Goal: Task Accomplishment & Management: Use online tool/utility

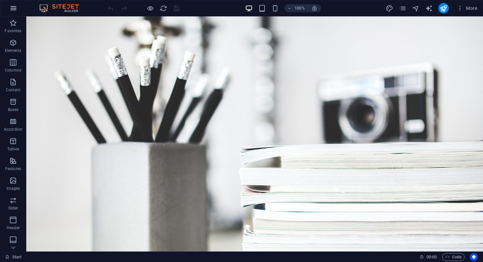
click at [14, 7] on icon "button" at bounding box center [14, 8] width 8 height 8
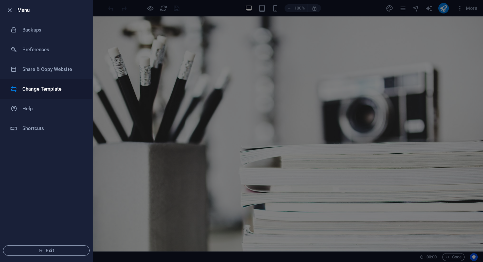
click at [43, 83] on li "Change Template" at bounding box center [46, 89] width 92 height 20
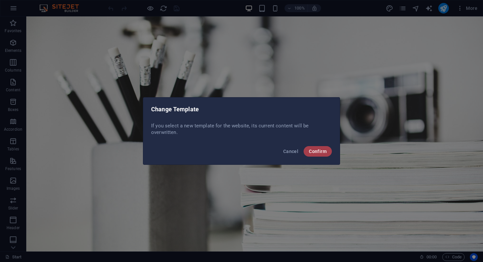
click at [320, 149] on span "Confirm" at bounding box center [318, 151] width 18 height 5
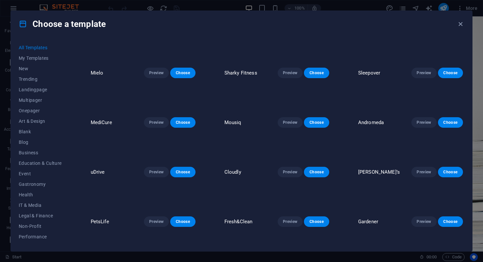
scroll to position [1525, 0]
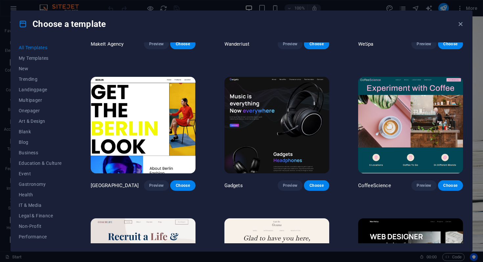
click at [275, 128] on img at bounding box center [276, 125] width 105 height 97
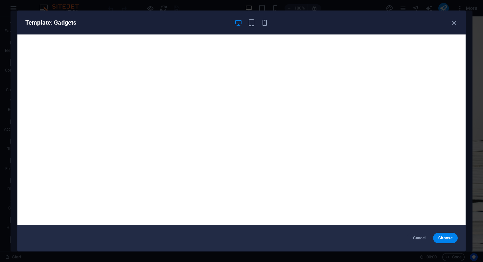
scroll to position [1, 0]
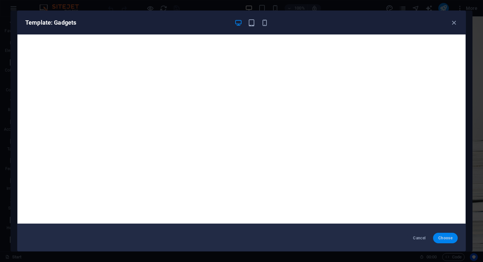
click at [442, 237] on span "Choose" at bounding box center [445, 238] width 14 height 5
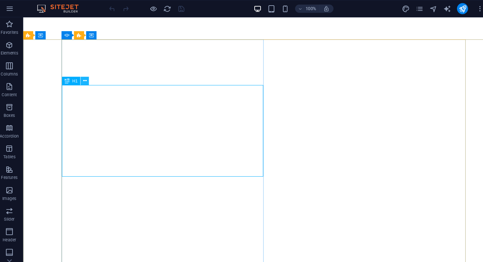
click at [85, 77] on icon at bounding box center [85, 76] width 4 height 7
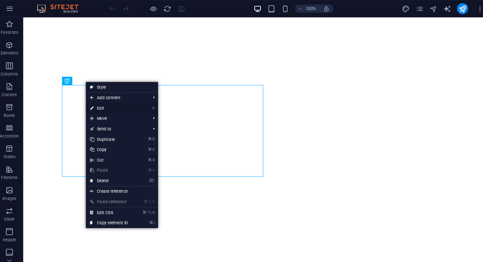
click at [103, 106] on link "⏎ Edit" at bounding box center [108, 103] width 44 height 10
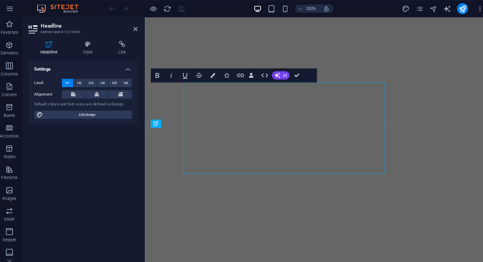
click at [109, 90] on button at bounding box center [118, 90] width 22 height 8
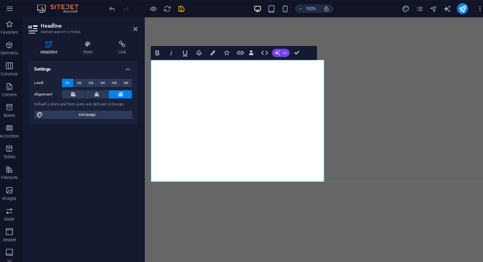
click at [274, 53] on button "AI" at bounding box center [271, 50] width 17 height 8
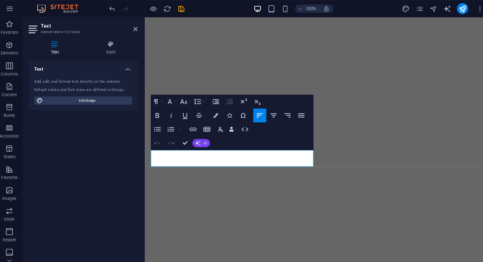
click at [191, 136] on icon "button" at bounding box center [192, 135] width 5 height 5
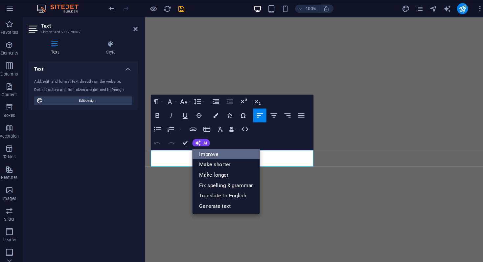
click at [200, 147] on link "Improve" at bounding box center [219, 147] width 64 height 10
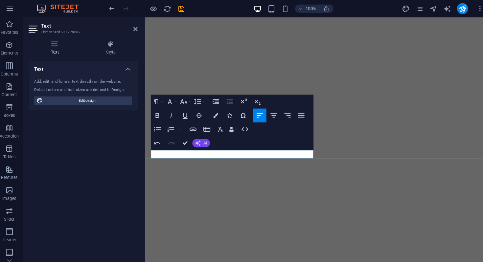
click at [194, 135] on icon "button" at bounding box center [192, 135] width 5 height 5
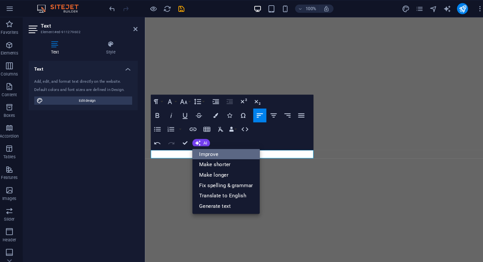
click at [197, 143] on link "Improve" at bounding box center [219, 147] width 64 height 10
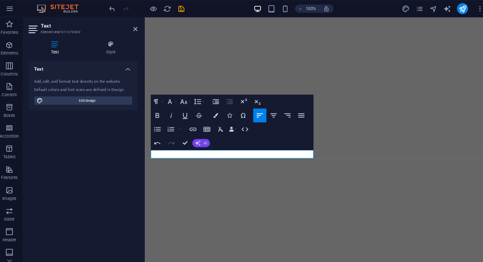
click at [200, 138] on span "AI" at bounding box center [200, 136] width 4 height 4
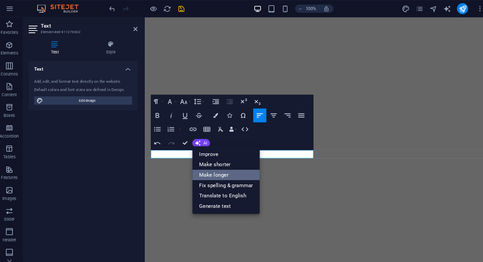
click at [212, 165] on link "Make longer" at bounding box center [219, 166] width 64 height 10
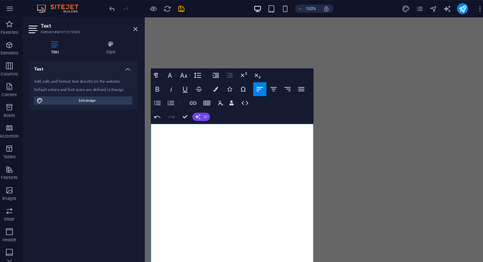
click at [194, 112] on icon "button" at bounding box center [192, 110] width 5 height 5
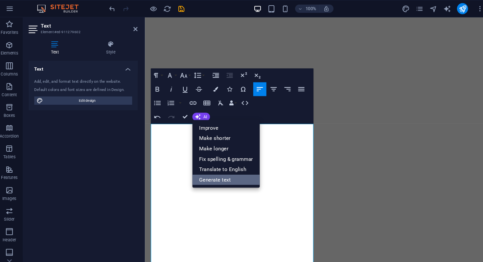
click at [212, 169] on link "Generate text" at bounding box center [219, 171] width 64 height 10
select select "English"
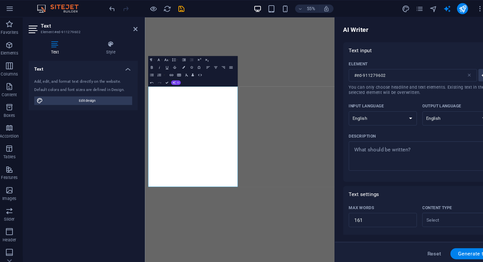
click at [173, 78] on span "AI" at bounding box center [174, 79] width 2 height 2
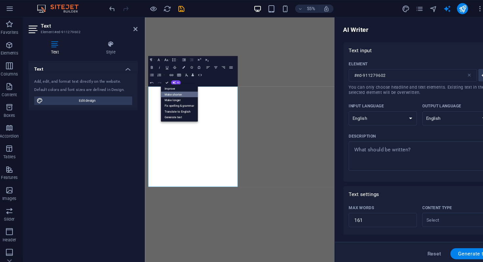
click at [178, 89] on link "Make shorter" at bounding box center [174, 90] width 35 height 6
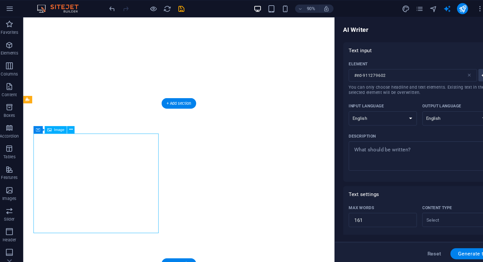
select select "%"
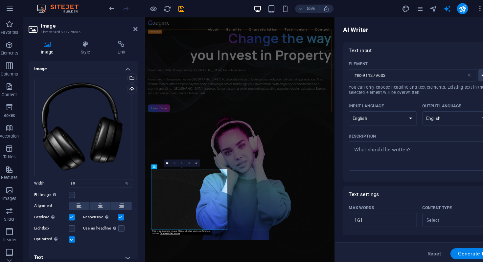
scroll to position [155, 0]
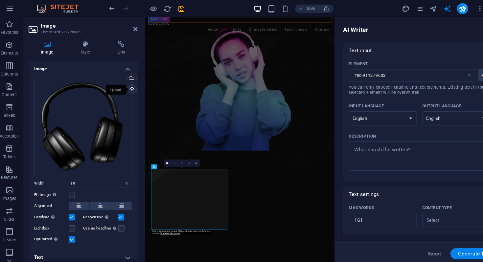
click at [128, 85] on div "Upload" at bounding box center [129, 86] width 10 height 10
click at [128, 84] on div "Upload" at bounding box center [129, 86] width 10 height 10
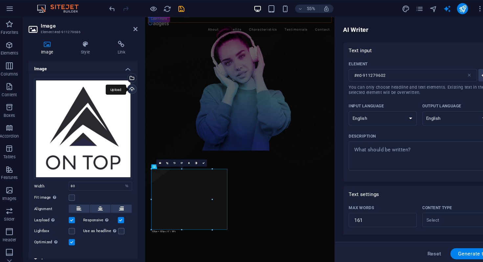
click at [129, 84] on div "Upload" at bounding box center [129, 86] width 10 height 10
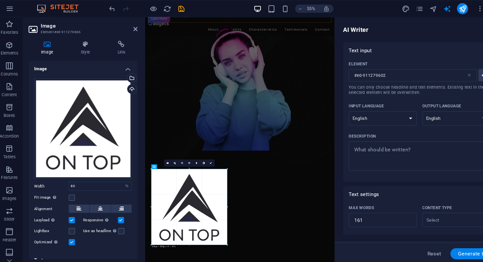
drag, startPoint x: 205, startPoint y: 189, endPoint x: 231, endPoint y: 188, distance: 25.6
type input "399"
select select "px"
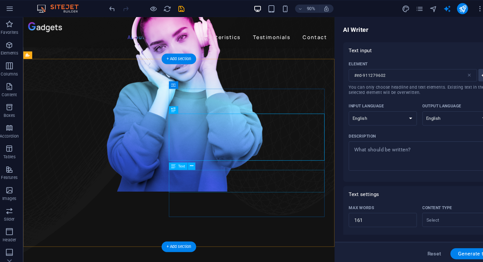
scroll to position [201, 0]
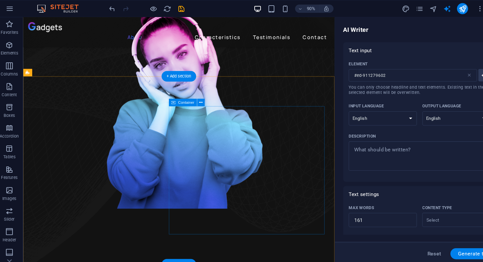
scroll to position [197, 0]
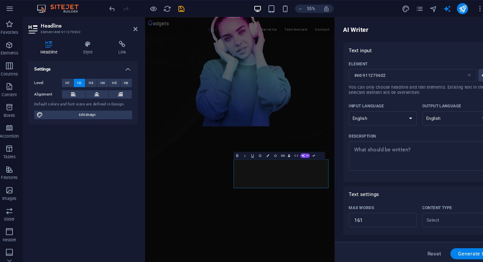
type input "#ed-911279692"
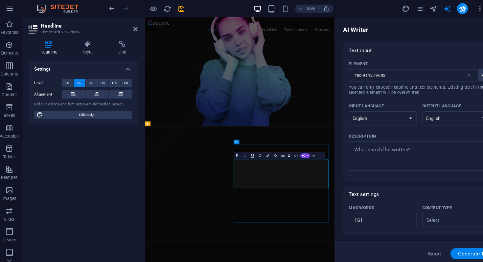
drag, startPoint x: 302, startPoint y: 273, endPoint x: 437, endPoint y: 302, distance: 138.2
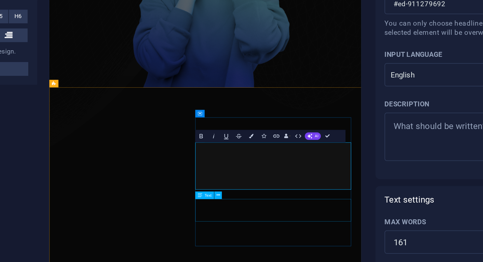
click at [233, 182] on span "Text" at bounding box center [234, 182] width 4 height 2
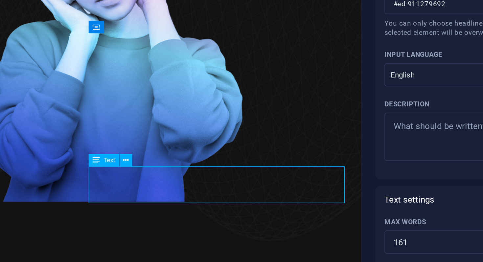
type input "#ed-911279698"
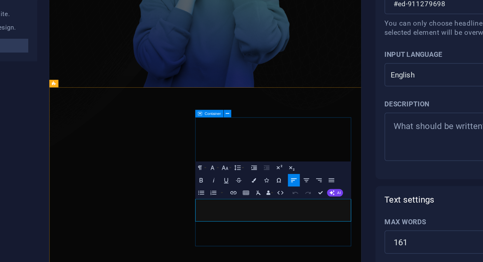
drag, startPoint x: 203, startPoint y: 218, endPoint x: 343, endPoint y: 243, distance: 142.0
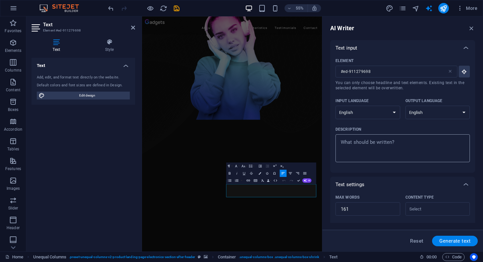
type textarea "x"
click at [379, 144] on textarea "Description x ​" at bounding box center [403, 148] width 128 height 21
click at [377, 142] on textarea "Description x ​" at bounding box center [403, 148] width 128 height 21
type textarea "A"
type textarea "x"
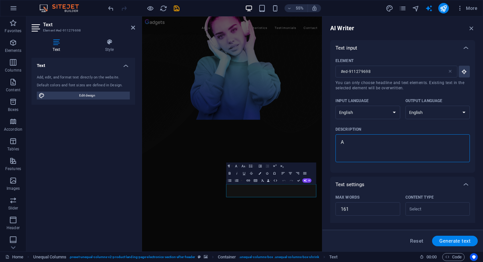
type textarea "x"
type textarea "G"
type textarea "x"
type textarea "Gr"
type textarea "x"
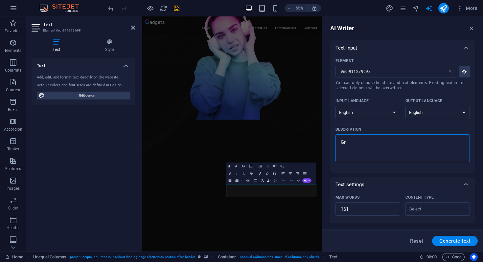
type textarea "Gro"
type textarea "x"
type textarea "Grow"
type textarea "x"
type textarea "Growt"
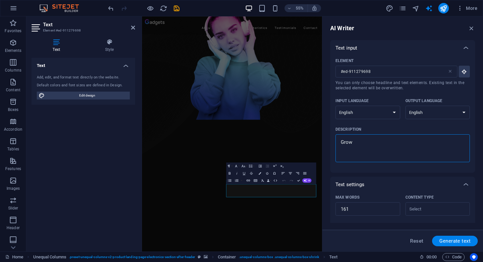
type textarea "x"
type textarea "Growth"
type textarea "x"
type textarea "Growth"
type textarea "x"
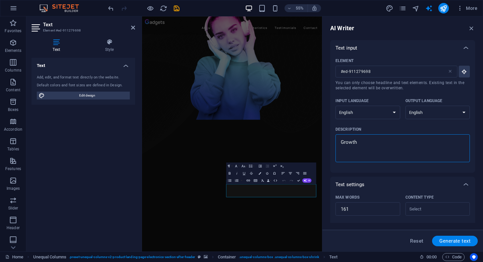
type textarea "Growth a"
type textarea "x"
type textarea "Growth ap"
type textarea "x"
type textarea "Growth app"
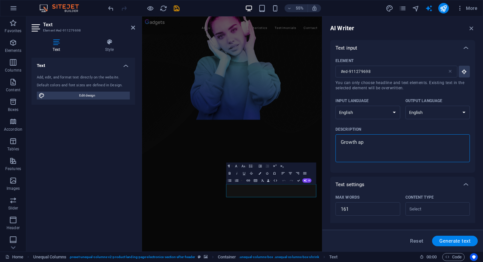
type textarea "x"
type textarea "Growth appr"
type textarea "x"
type textarea "Growth appre"
type textarea "x"
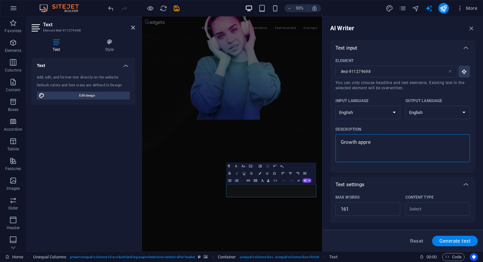
type textarea "Growth apprec"
type textarea "x"
type textarea "Growth appreci"
type textarea "x"
type textarea "Growth apprecia"
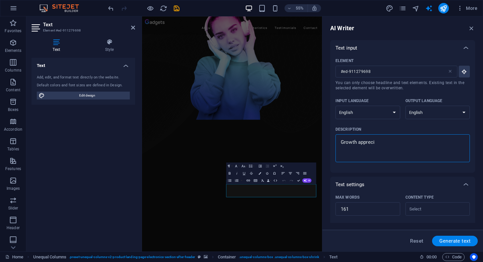
type textarea "x"
type textarea "Growth appreciat"
type textarea "x"
type textarea "Growth appreciati"
type textarea "x"
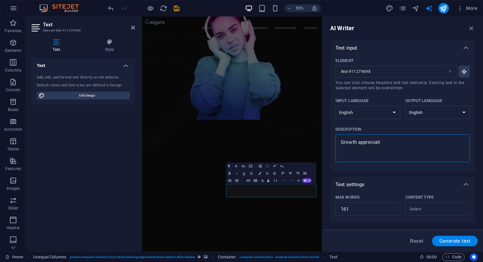
type textarea "Growth appreciatio"
type textarea "x"
type textarea "Growth appreciation"
type textarea "x"
type textarea "Growth appreciation"
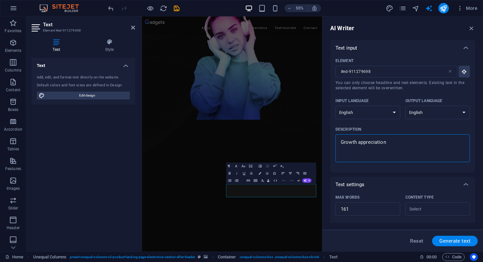
type textarea "x"
type textarea "Growth appreciation w"
type textarea "x"
type textarea "Growth appreciation wi"
type textarea "x"
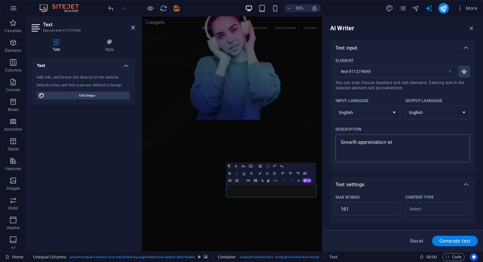
type textarea "Growth appreciation wit"
type textarea "x"
type textarea "Growth appreciation with"
type textarea "x"
type textarea "Growth appreciation with"
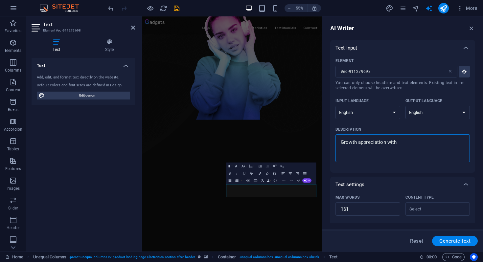
type textarea "x"
type textarea "Growth appreciation with u"
type textarea "x"
type textarea "Growth appreciation with us"
type textarea "x"
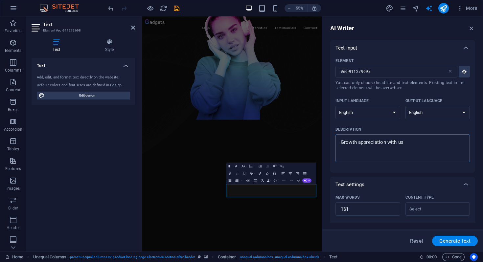
type textarea "Growth appreciation with us"
type textarea "x"
type textarea "Growth appreciation with us b"
type textarea "x"
type textarea "Growth appreciation with us by"
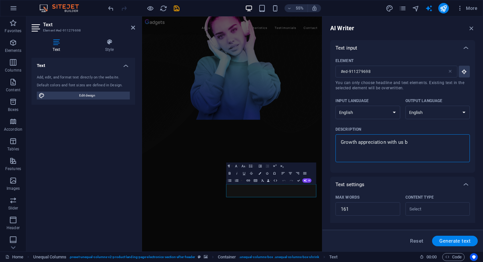
type textarea "x"
type textarea "Growth appreciation with us by"
type textarea "x"
type textarea "Growth appreciation with us by i"
type textarea "x"
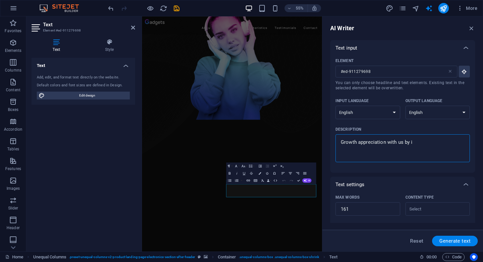
type textarea "Growth appreciation with us by in"
type textarea "x"
type textarea "Growth appreciation with us by inv"
type textarea "x"
type textarea "Growth appreciation with us by inve"
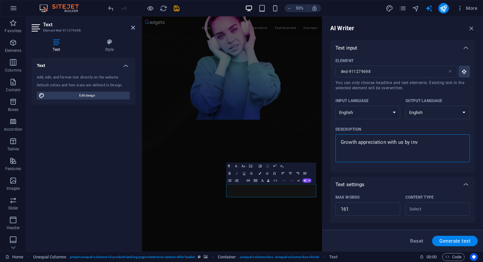
type textarea "x"
type textarea "Growth appreciation with us by inves"
type textarea "x"
type textarea "Growth appreciation with us by invest"
type textarea "x"
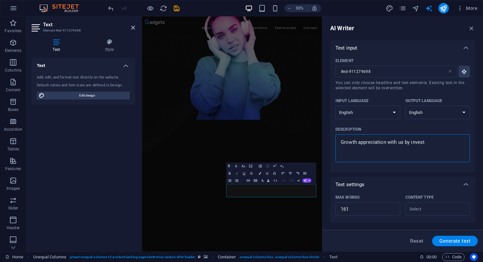
type textarea "Growth appreciation with us by investi"
type textarea "x"
type textarea "Growth appreciation with us by investin"
type textarea "x"
type textarea "Growth appreciation with us by investing"
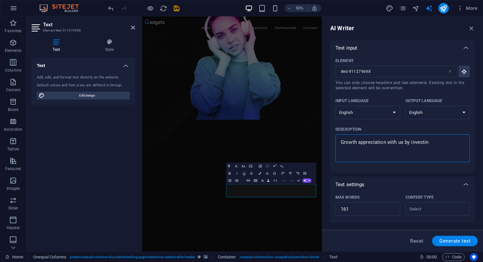
type textarea "x"
type textarea "Growth appreciation with us by investing"
type textarea "x"
type textarea "Growth appreciation with us by investing p"
type textarea "x"
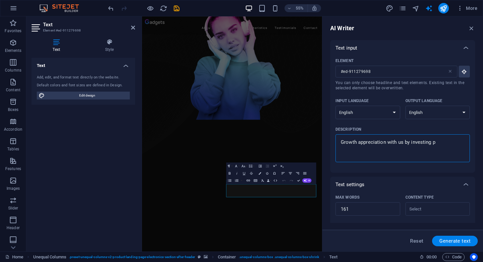
type textarea "Growth appreciation with us by investing pr"
type textarea "x"
type textarea "Growth appreciation with us by investing pro"
type textarea "x"
type textarea "Growth appreciation with us by investing prop"
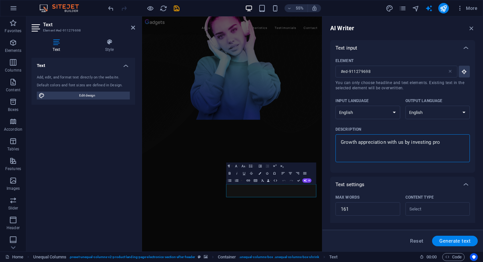
type textarea "x"
type textarea "Growth appreciation with us by investing prope"
type textarea "x"
type textarea "Growth appreciation with us by investing proper"
type textarea "x"
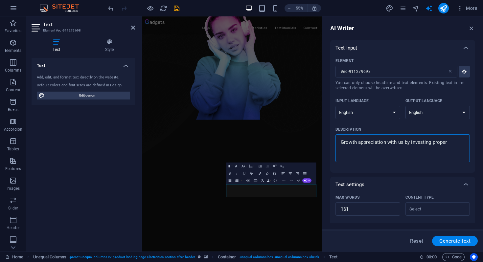
type textarea "Growth appreciation with us by investing propert"
type textarea "x"
type textarea "Growth appreciation with us by investing property"
type textarea "x"
type textarea "Growth appreciation with us by investing property"
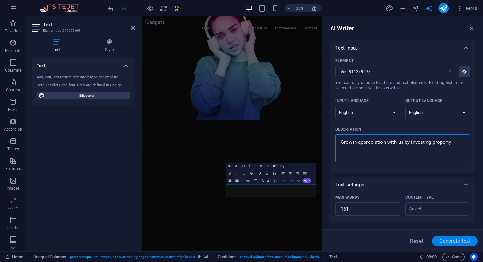
click at [450, 243] on span "Generate text" at bounding box center [454, 241] width 31 height 5
type textarea "x"
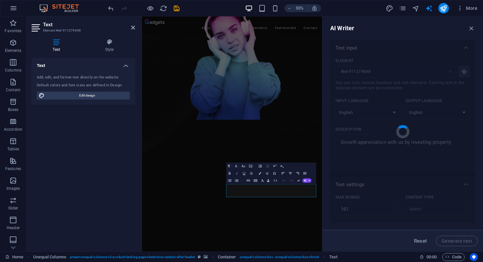
type textarea "x"
type textarea "Experience significant growth by investing in property with us. Our expertise i…"
type textarea "x"
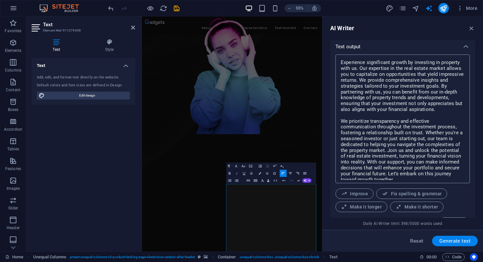
scroll to position [264, 0]
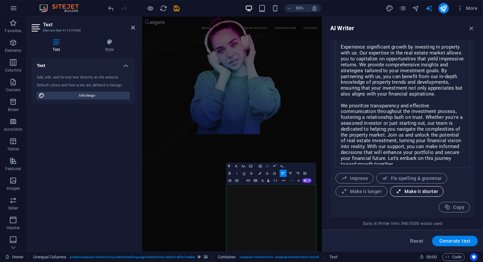
click at [404, 193] on span "Make it shorter" at bounding box center [417, 192] width 42 height 6
type textarea "x"
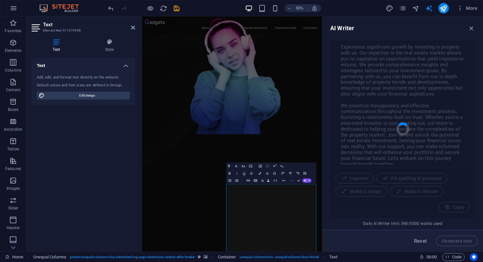
type textarea "x"
type textarea "Invest in property with us for significant growth. Our real estate expertise he…"
type textarea "x"
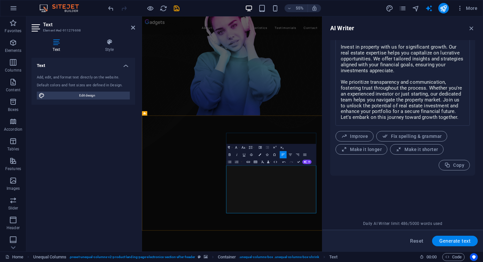
scroll to position [206, 0]
drag, startPoint x: 298, startPoint y: 329, endPoint x: 415, endPoint y: 373, distance: 124.5
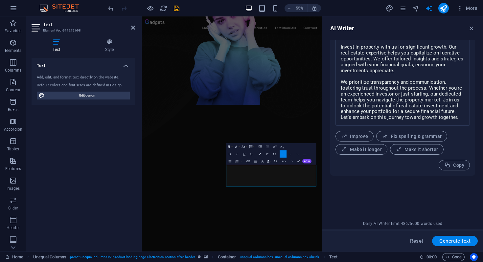
scroll to position [228, 0]
click at [354, 189] on div "Text input Element #ed-911279698 ​ You can only choose headline and text elemen…" at bounding box center [402, 129] width 145 height 178
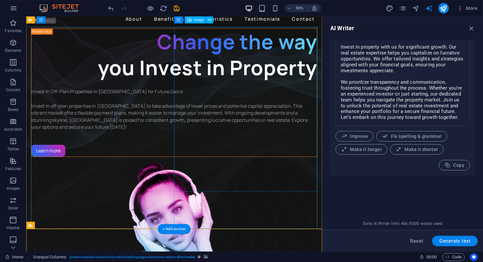
scroll to position [0, 0]
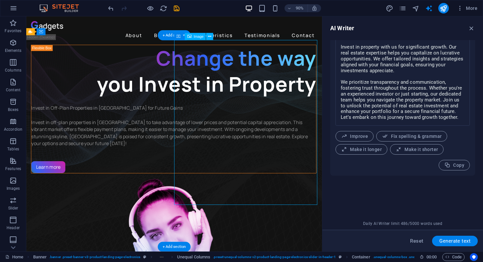
select select "px"
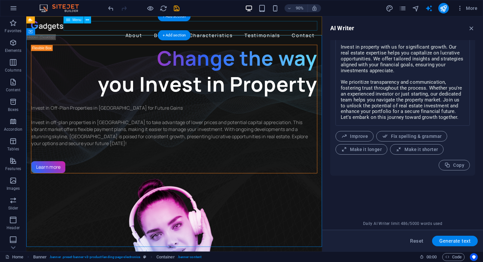
click at [188, 32] on nav "About Benefits Characteristics Testimonials Contact" at bounding box center [191, 37] width 318 height 11
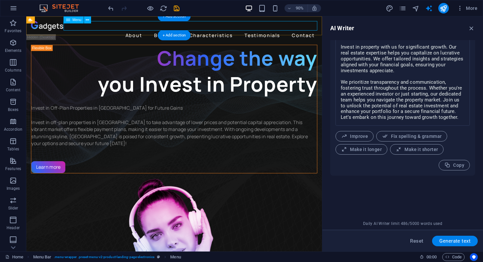
click at [181, 32] on nav "About Benefits Characteristics Testimonials Contact" at bounding box center [191, 37] width 318 height 11
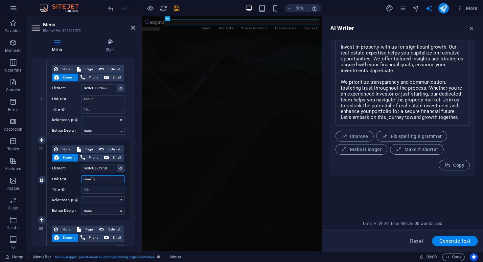
click at [103, 180] on input "Benefits" at bounding box center [103, 180] width 43 height 8
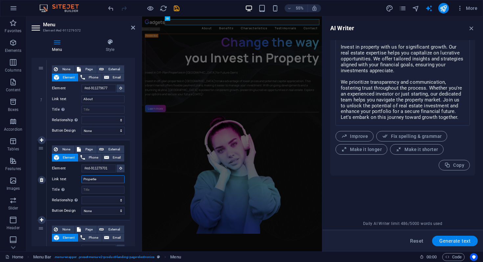
type input "Properties"
select select
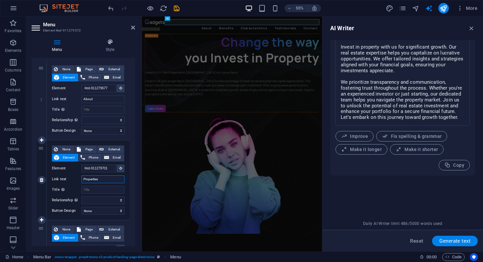
select select
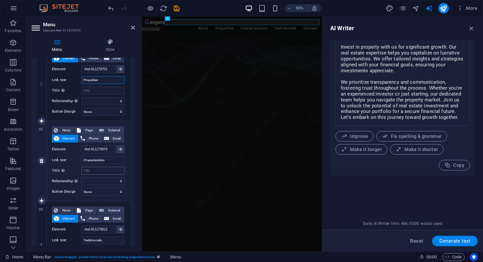
scroll to position [160, 0]
type input "Properties"
click at [110, 160] on input "Characteristics" at bounding box center [103, 159] width 43 height 8
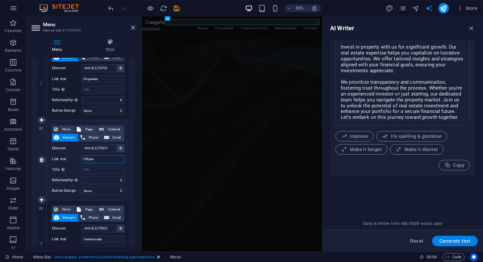
type input "Offplan"
select select
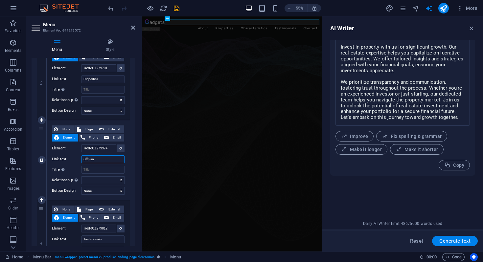
select select
type input "Offplan p"
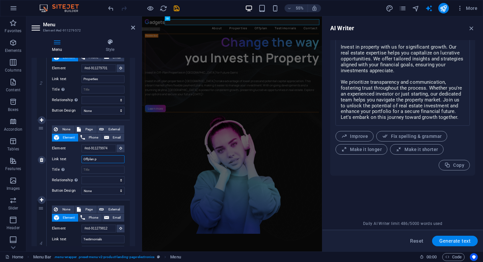
select select
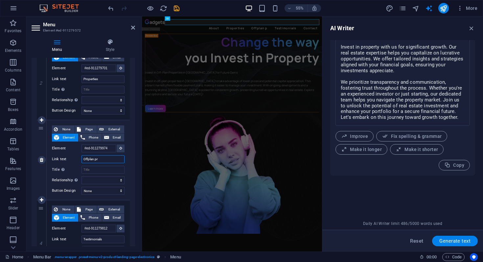
type input "Offplan pro"
select select
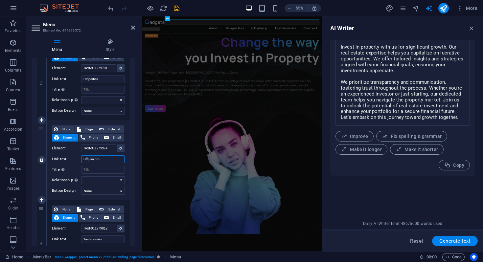
select select
type input "Offplan properties"
select select
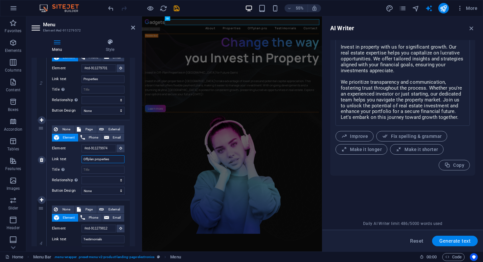
select select
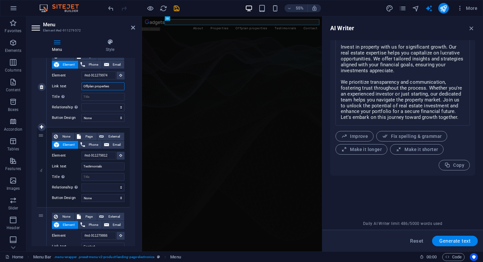
scroll to position [293, 0]
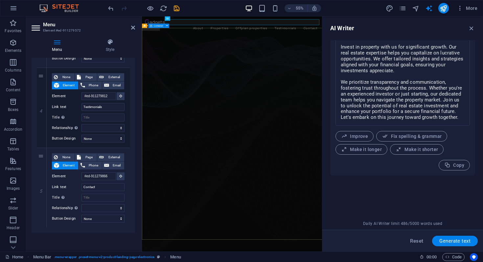
type input "Offplan properties"
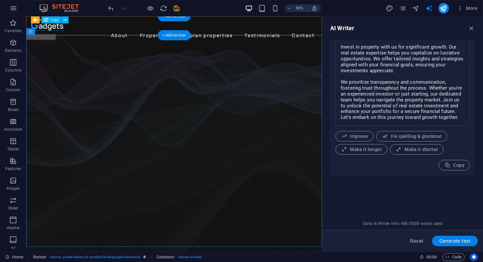
click at [47, 26] on div at bounding box center [191, 27] width 318 height 11
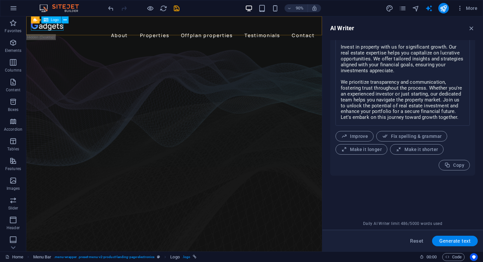
select select "px"
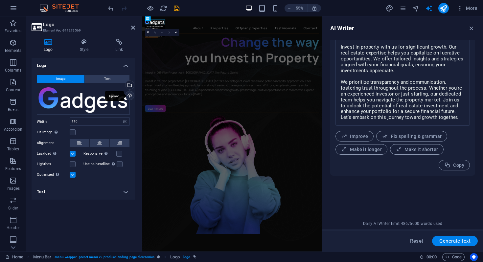
click at [129, 93] on div "Upload" at bounding box center [129, 96] width 10 height 10
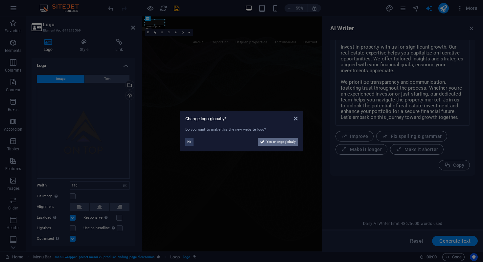
click at [284, 141] on span "Yes, change globally" at bounding box center [281, 142] width 29 height 8
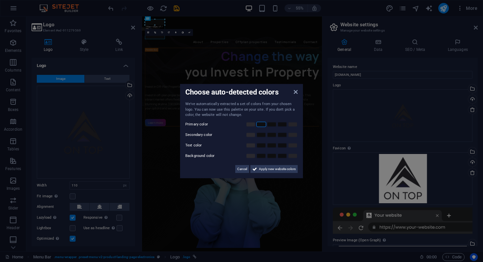
click at [259, 124] on link at bounding box center [261, 124] width 10 height 5
click at [251, 124] on link at bounding box center [251, 124] width 10 height 5
click at [252, 157] on link at bounding box center [251, 155] width 10 height 5
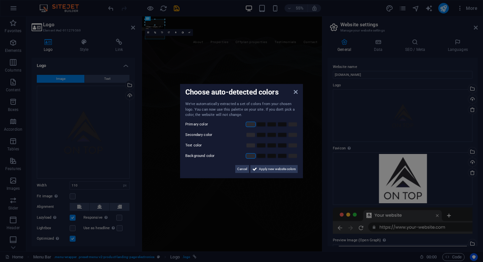
click at [269, 159] on div at bounding box center [271, 156] width 53 height 7
click at [267, 154] on link at bounding box center [272, 155] width 10 height 5
click at [254, 153] on div at bounding box center [271, 156] width 53 height 7
click at [243, 167] on span "Cancel" at bounding box center [242, 169] width 10 height 8
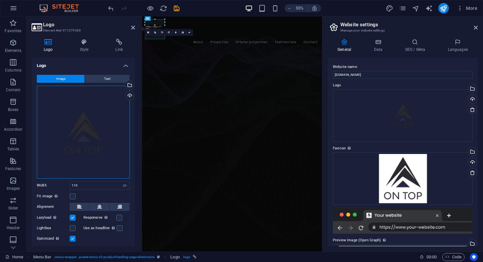
click at [86, 127] on div "Drag files here, click to choose files or select files from Files or our free s…" at bounding box center [83, 132] width 93 height 93
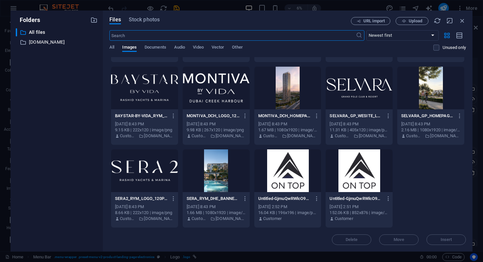
scroll to position [0, 0]
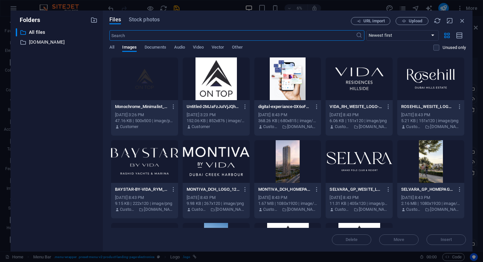
click at [137, 75] on div at bounding box center [144, 79] width 67 height 43
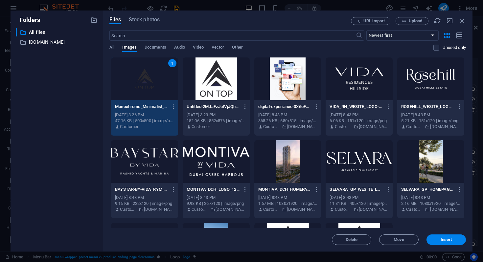
click at [137, 75] on div "1" at bounding box center [144, 79] width 67 height 43
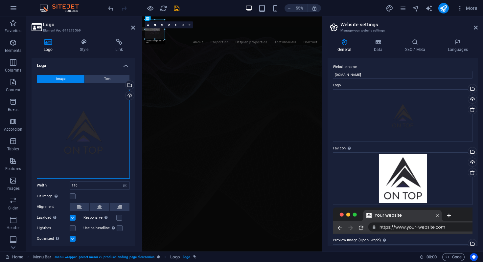
click at [82, 119] on div "Drag files here, click to choose files or select files from Files or our free s…" at bounding box center [83, 132] width 93 height 93
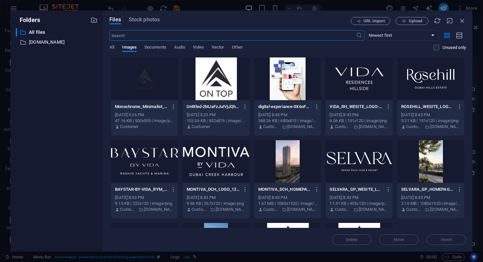
click at [153, 75] on div at bounding box center [144, 79] width 67 height 43
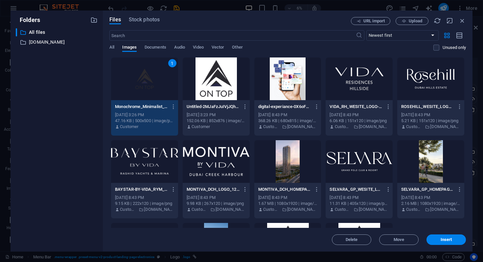
click at [153, 75] on div "1" at bounding box center [144, 79] width 67 height 43
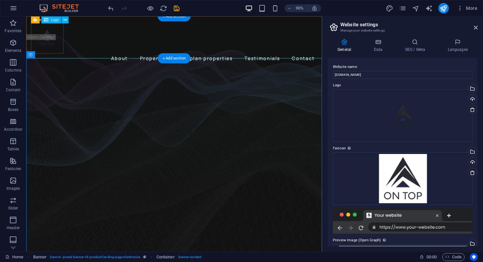
click at [50, 41] on div at bounding box center [191, 40] width 318 height 36
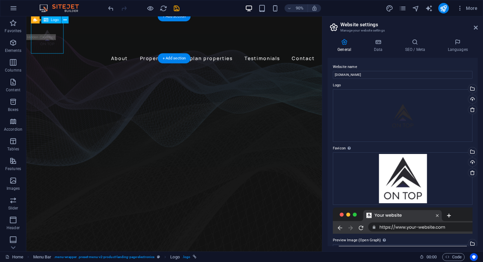
click at [50, 40] on div at bounding box center [191, 40] width 318 height 36
select select "px"
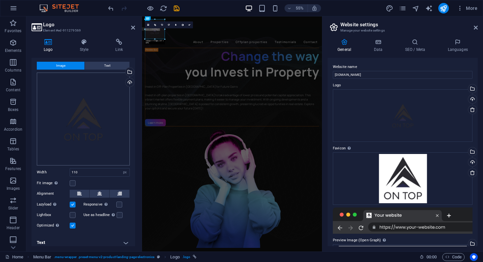
scroll to position [16, 0]
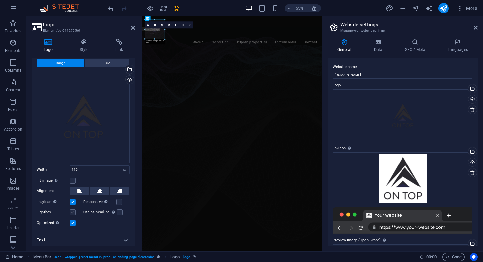
click at [75, 211] on label at bounding box center [73, 213] width 6 height 6
click at [0, 0] on input "Lightbox" at bounding box center [0, 0] width 0 height 0
click at [75, 211] on label at bounding box center [73, 213] width 6 height 6
click at [0, 0] on input "Lightbox" at bounding box center [0, 0] width 0 height 0
click at [75, 211] on label at bounding box center [73, 213] width 6 height 6
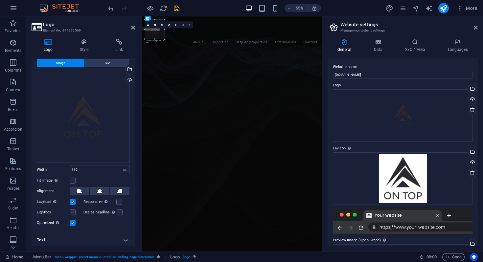
click at [0, 0] on input "Lightbox" at bounding box center [0, 0] width 0 height 0
click at [75, 211] on label at bounding box center [73, 213] width 6 height 6
click at [0, 0] on input "Lightbox" at bounding box center [0, 0] width 0 height 0
click at [125, 238] on h4 "Text" at bounding box center [84, 240] width 104 height 16
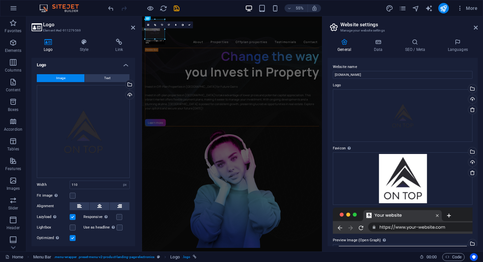
scroll to position [0, 0]
click at [93, 137] on div "Drag files here, click to choose files or select files from Files or our free s…" at bounding box center [83, 132] width 93 height 93
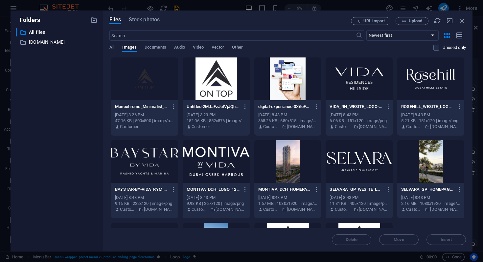
click at [225, 76] on div at bounding box center [216, 79] width 67 height 43
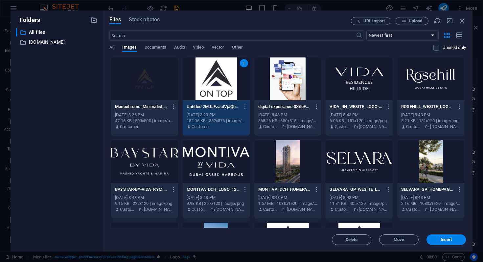
click at [225, 76] on div "1" at bounding box center [216, 79] width 67 height 43
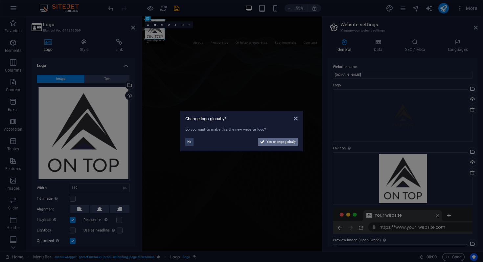
click at [287, 141] on span "Yes, change globally" at bounding box center [281, 142] width 29 height 8
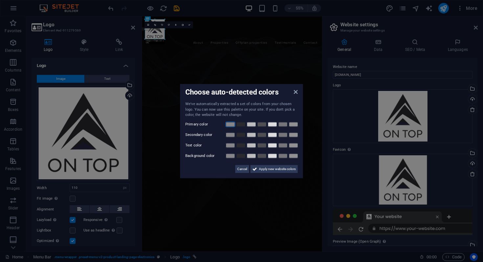
click at [234, 125] on link at bounding box center [230, 124] width 10 height 5
click at [244, 125] on link at bounding box center [241, 124] width 10 height 5
click at [255, 125] on link at bounding box center [252, 124] width 10 height 5
click at [272, 169] on span "Apply new website colors" at bounding box center [277, 169] width 37 height 8
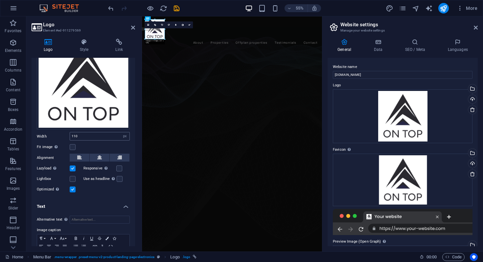
scroll to position [56, 0]
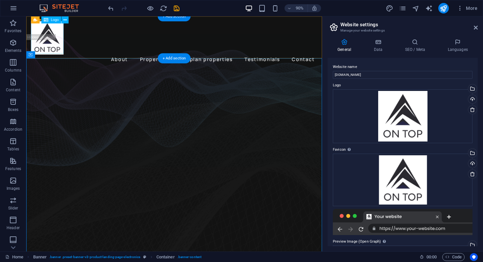
click at [53, 44] on div at bounding box center [191, 40] width 318 height 37
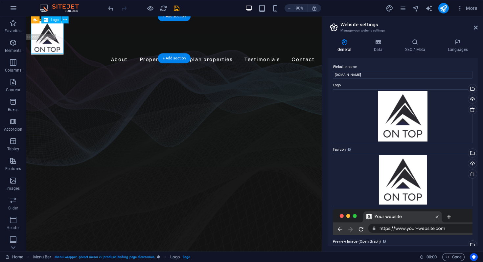
click at [53, 44] on div at bounding box center [191, 40] width 318 height 37
select select "px"
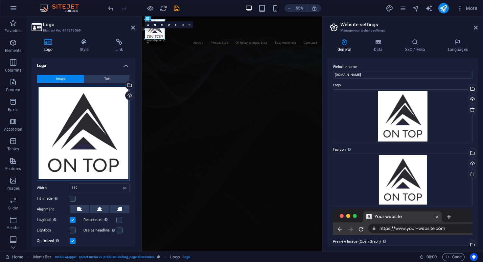
click at [49, 128] on div "Drag files here, click to choose files or select files from Files or our free s…" at bounding box center [83, 134] width 93 height 96
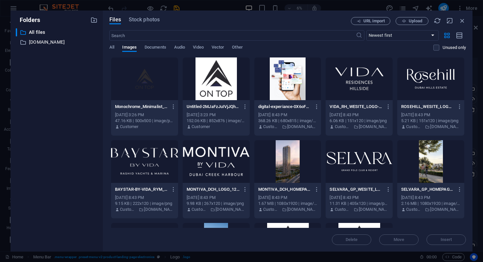
click at [204, 87] on div at bounding box center [216, 79] width 67 height 43
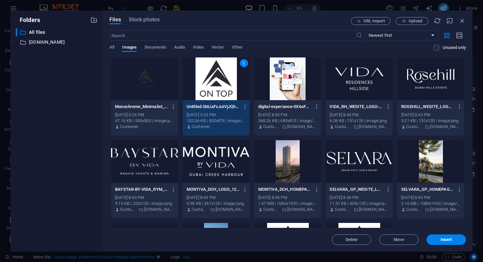
click at [204, 87] on div "1" at bounding box center [216, 79] width 67 height 43
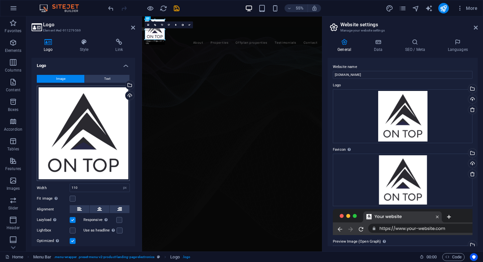
scroll to position [80, 0]
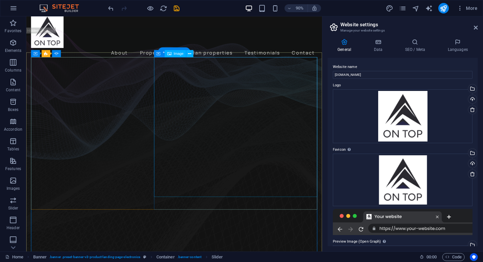
scroll to position [8, 0]
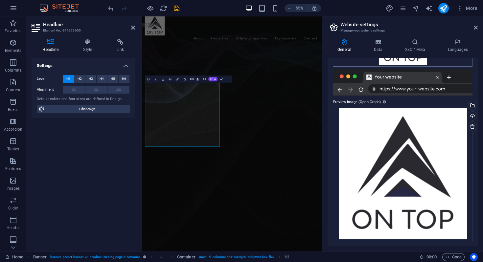
scroll to position [0, 0]
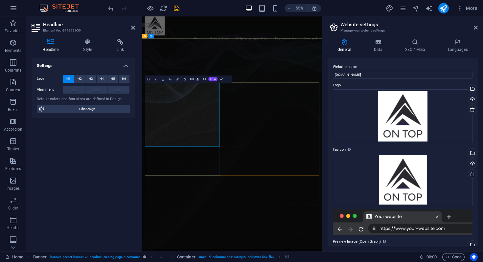
drag, startPoint x: 151, startPoint y: 148, endPoint x: 218, endPoint y: 235, distance: 109.6
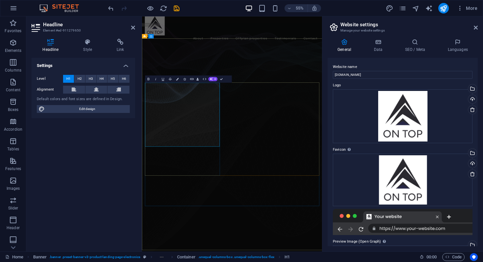
drag, startPoint x: 151, startPoint y: 148, endPoint x: 250, endPoint y: 245, distance: 138.8
click at [89, 45] on h4 "Style" at bounding box center [89, 46] width 34 height 14
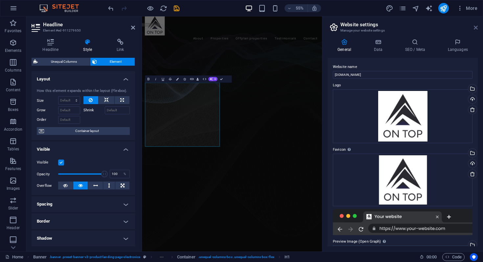
click at [474, 28] on icon at bounding box center [476, 27] width 4 height 5
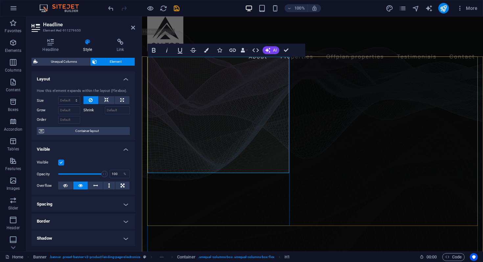
drag, startPoint x: 153, startPoint y: 72, endPoint x: 234, endPoint y: 154, distance: 116.2
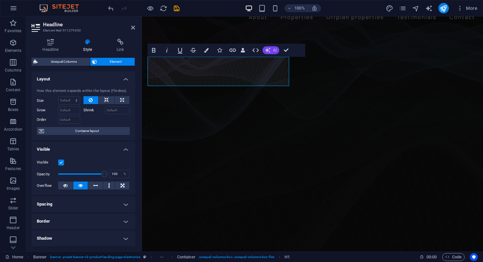
click at [269, 50] on icon "button" at bounding box center [267, 50] width 5 height 5
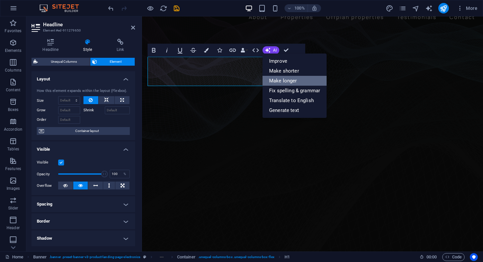
click at [286, 80] on link "Make longer" at bounding box center [295, 81] width 64 height 10
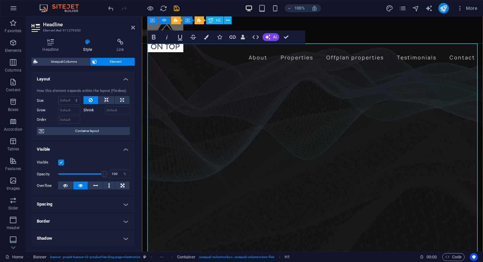
scroll to position [0, 0]
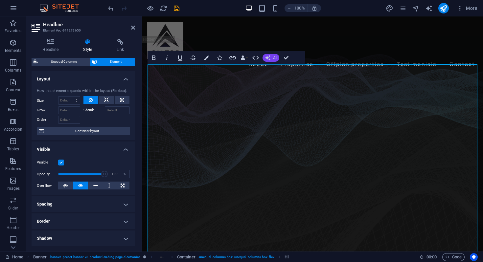
click at [268, 61] on button "AI" at bounding box center [271, 58] width 17 height 8
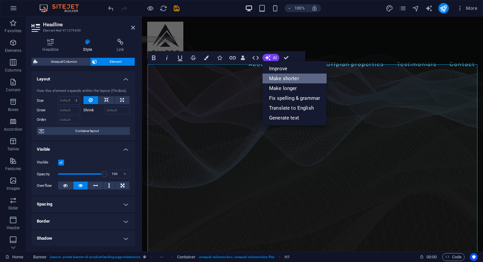
click at [287, 76] on link "Make shorter" at bounding box center [295, 79] width 64 height 10
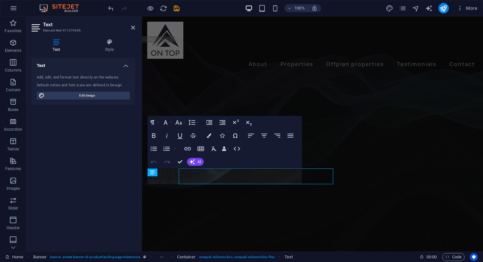
click at [117, 175] on div "Text Add, edit, and format text directly on the website. Default colors and fon…" at bounding box center [84, 152] width 104 height 189
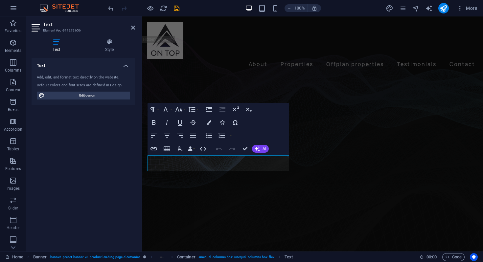
click at [117, 175] on div "Text Add, edit, and format text directly on the website. Default colors and fon…" at bounding box center [84, 152] width 104 height 189
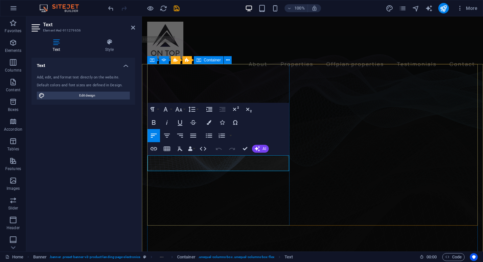
drag, startPoint x: 271, startPoint y: 169, endPoint x: 148, endPoint y: 157, distance: 124.1
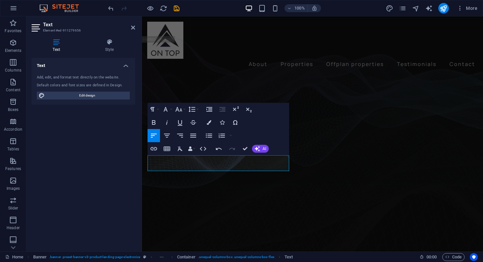
click at [256, 154] on div "Undo Redo Confirm (⌘+⏎) AI Improve Make shorter Make longer Fix spelling & gram…" at bounding box center [241, 148] width 57 height 13
click at [260, 148] on icon "button" at bounding box center [257, 148] width 5 height 5
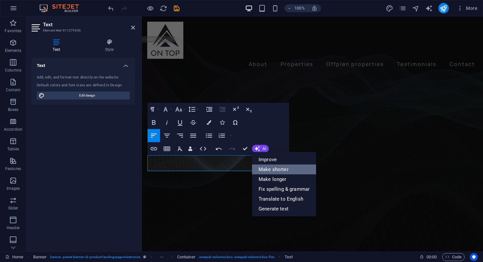
click at [271, 170] on link "Make shorter" at bounding box center [284, 170] width 64 height 10
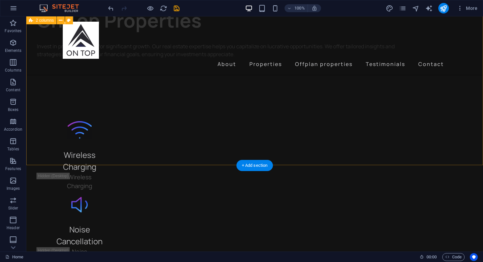
scroll to position [1744, 0]
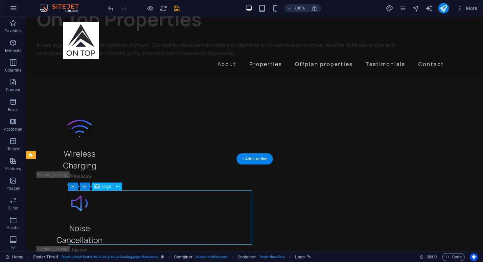
click at [106, 188] on span "Logo" at bounding box center [106, 187] width 9 height 4
click at [106, 185] on span "Logo" at bounding box center [106, 187] width 9 height 4
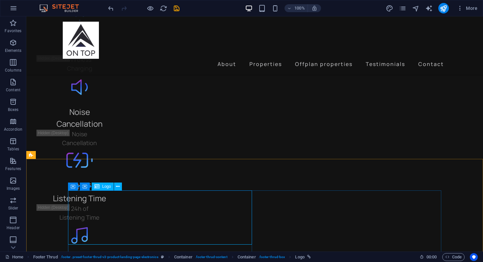
select select "px"
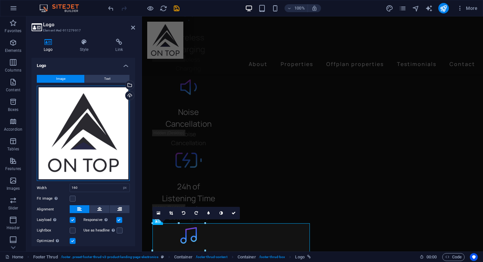
click at [94, 155] on div "Drag files here, click to choose files or select files from Files or our free s…" at bounding box center [83, 134] width 93 height 96
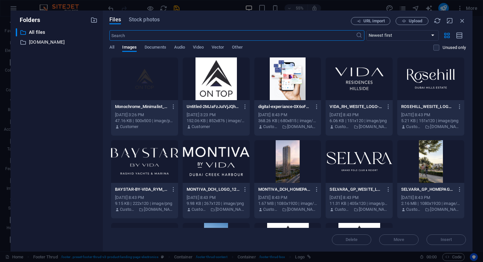
scroll to position [1811, 0]
click at [227, 64] on div at bounding box center [216, 79] width 67 height 43
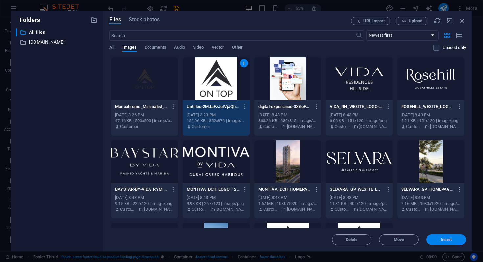
click at [435, 237] on button "Insert" at bounding box center [446, 240] width 39 height 11
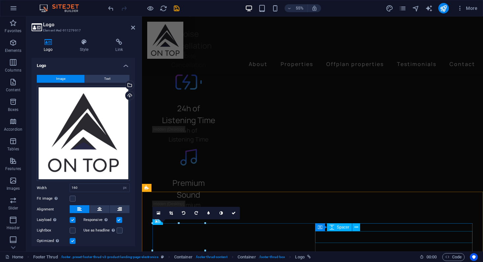
scroll to position [1760, 0]
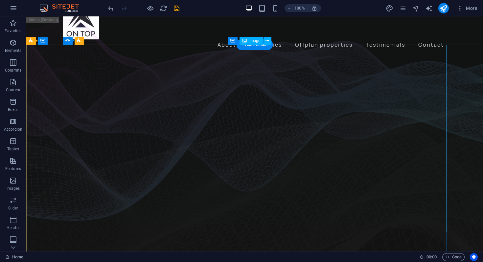
scroll to position [0, 0]
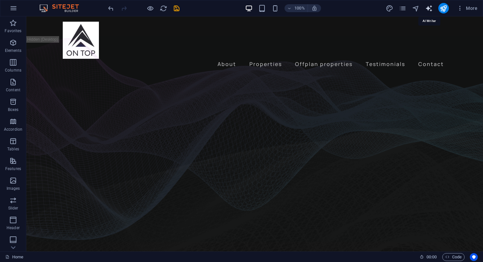
click at [431, 6] on icon "text_generator" at bounding box center [429, 9] width 8 height 8
select select "English"
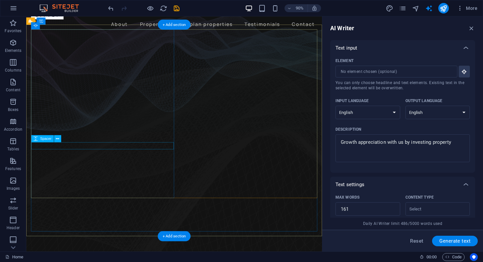
scroll to position [41, 0]
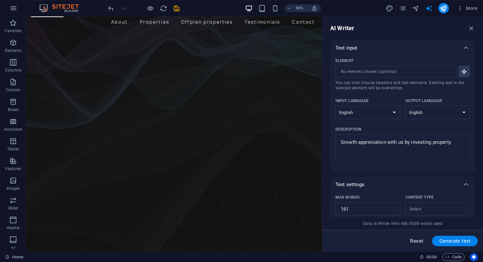
click at [414, 237] on button "Reset" at bounding box center [417, 241] width 20 height 11
type textarea "x"
type input "100"
type textarea "x"
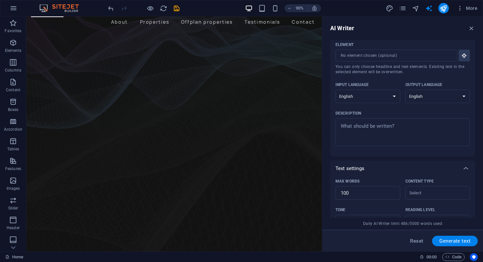
scroll to position [17, 0]
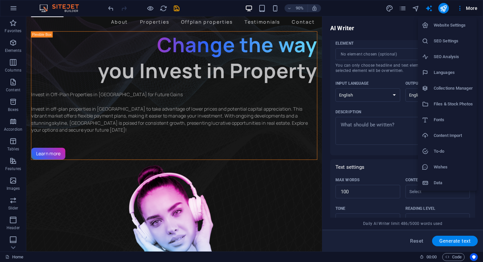
click at [455, 21] on li "Website Settings" at bounding box center [447, 25] width 59 height 16
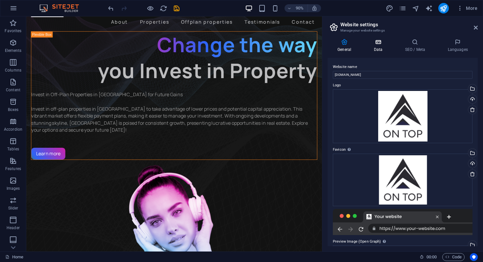
click at [371, 45] on icon at bounding box center [378, 42] width 29 height 7
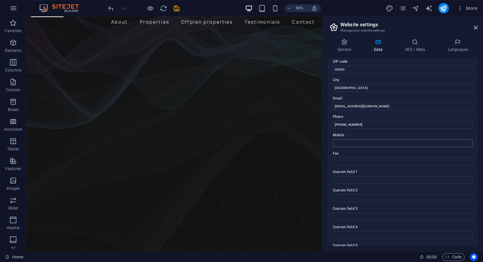
scroll to position [127, 0]
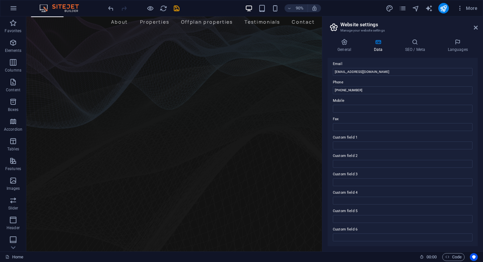
click at [0, 0] on div "Home 00 : 00 Code" at bounding box center [0, 0] width 0 height 0
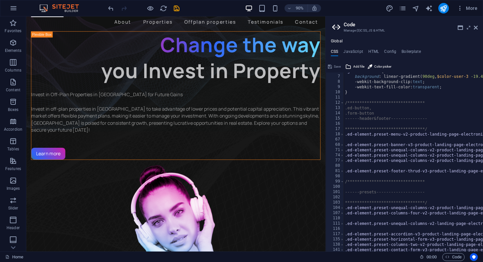
scroll to position [0, 0]
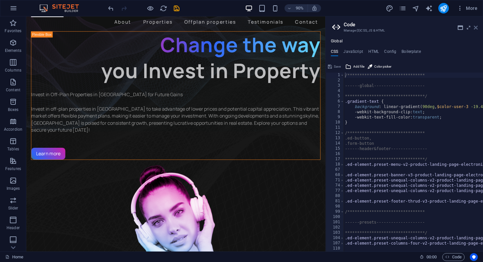
click at [477, 28] on icon at bounding box center [476, 27] width 4 height 5
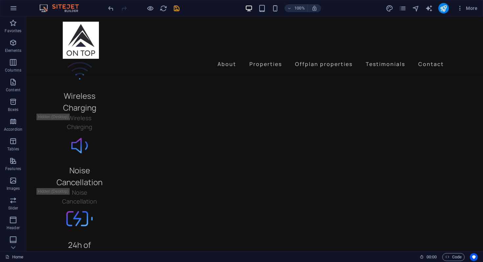
scroll to position [1812, 0]
